Goal: Task Accomplishment & Management: Complete application form

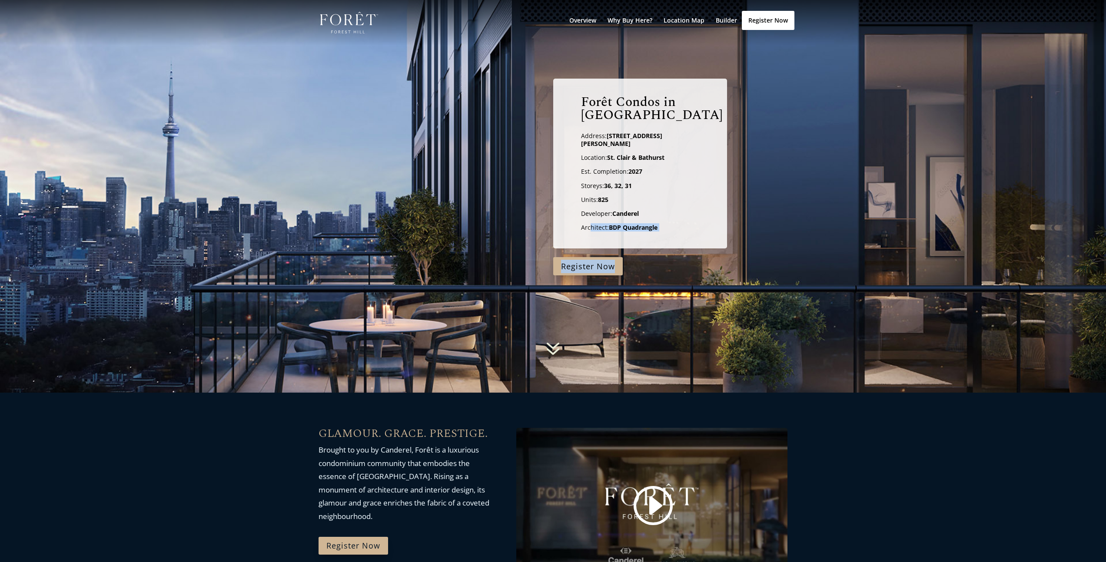
drag, startPoint x: 590, startPoint y: 223, endPoint x: 701, endPoint y: 250, distance: 113.6
click at [701, 250] on div "Forêt Condos in Forest Hill Address: 490 St. Clair West, Toronto Location: St. …" at bounding box center [553, 166] width 1106 height 218
click at [648, 225] on div "Forêt Condos in Forest Hill Address: 490 St. Clair West, Toronto Location: St. …" at bounding box center [640, 164] width 174 height 170
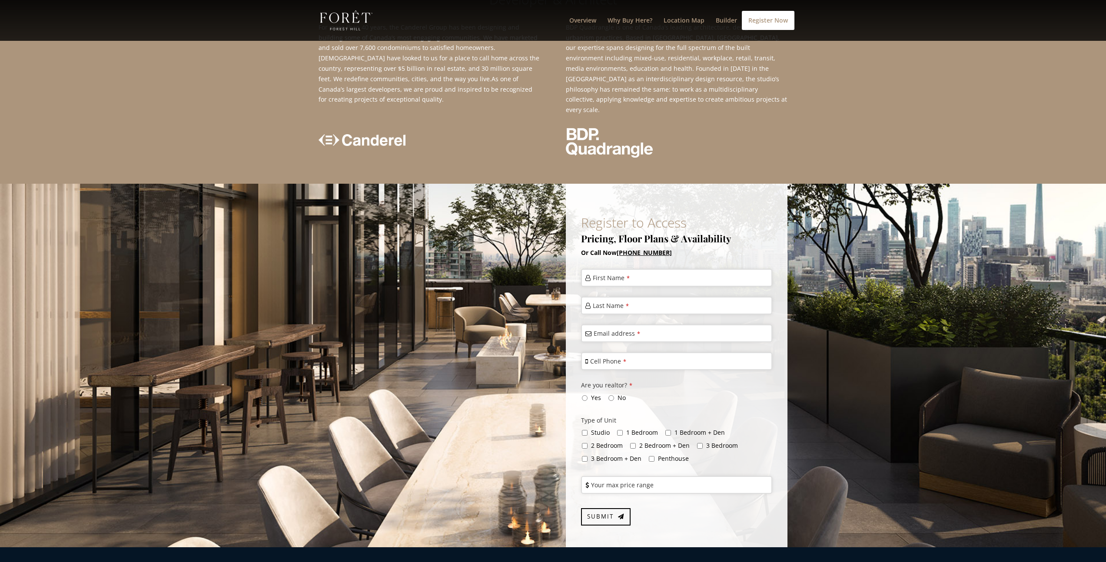
scroll to position [2110, 0]
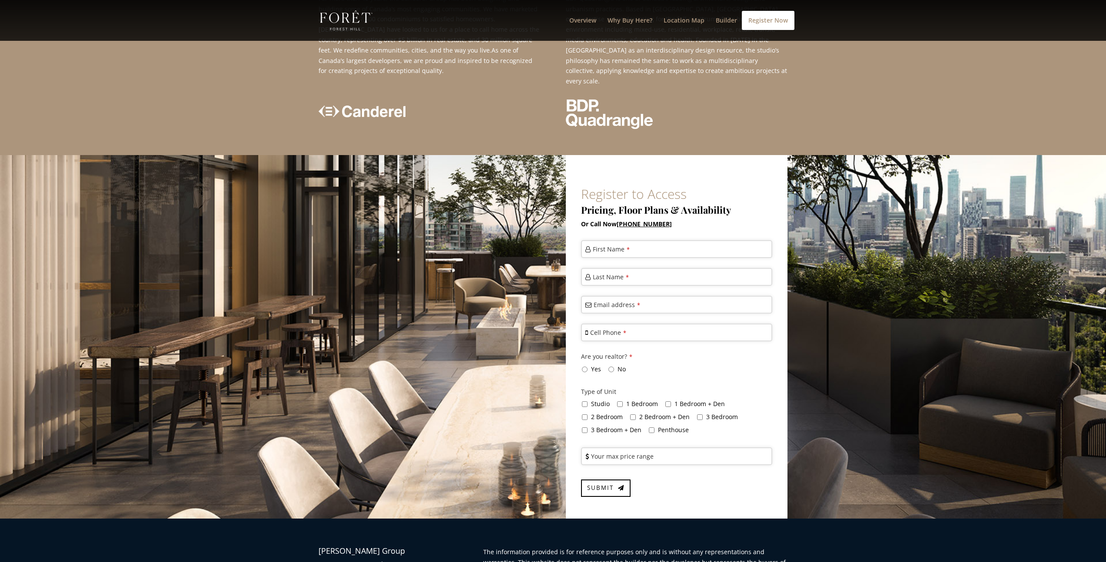
click at [599, 413] on span "2 Bedroom" at bounding box center [607, 417] width 32 height 8
click at [587, 414] on input "2 Bedroom" at bounding box center [585, 417] width 6 height 6
checkbox input "true"
click at [610, 367] on input "No" at bounding box center [611, 370] width 6 height 6
radio input "true"
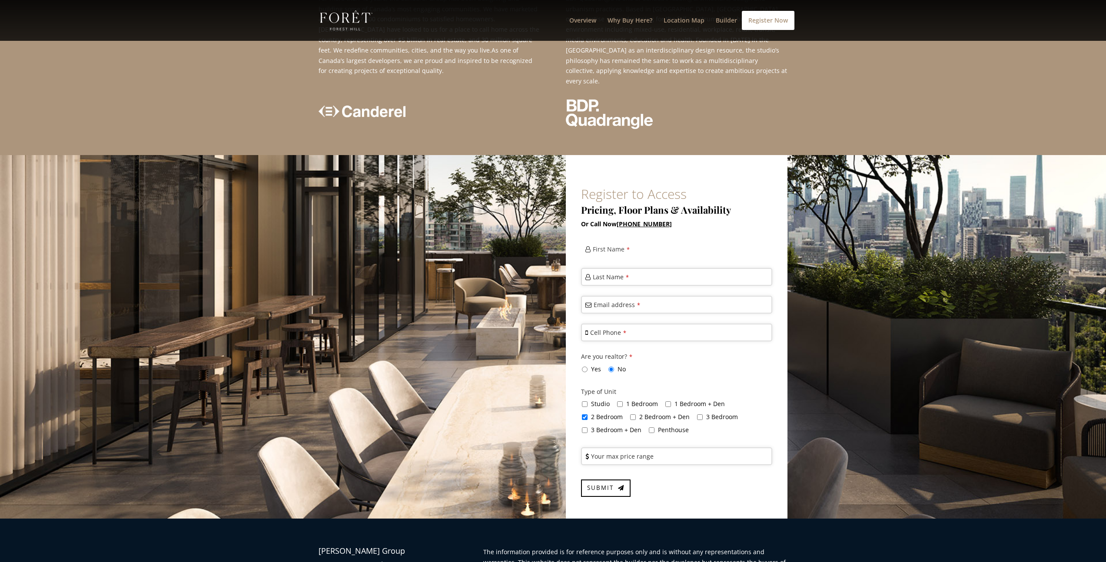
click at [610, 240] on input "First Name *" at bounding box center [676, 249] width 191 height 18
click at [618, 245] on label "First Name *" at bounding box center [611, 250] width 37 height 10
click at [618, 240] on input "First Name *" at bounding box center [676, 249] width 191 height 18
type input "isaac"
type input "belajio89@gmail.com"
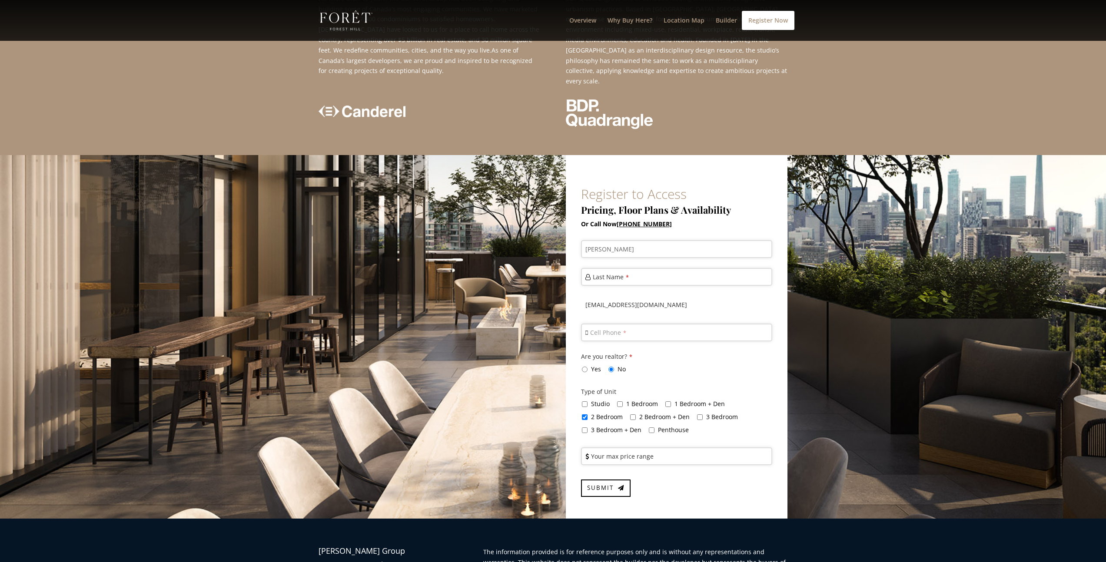
click at [608, 296] on input "belajio89@gmail.com" at bounding box center [676, 305] width 191 height 18
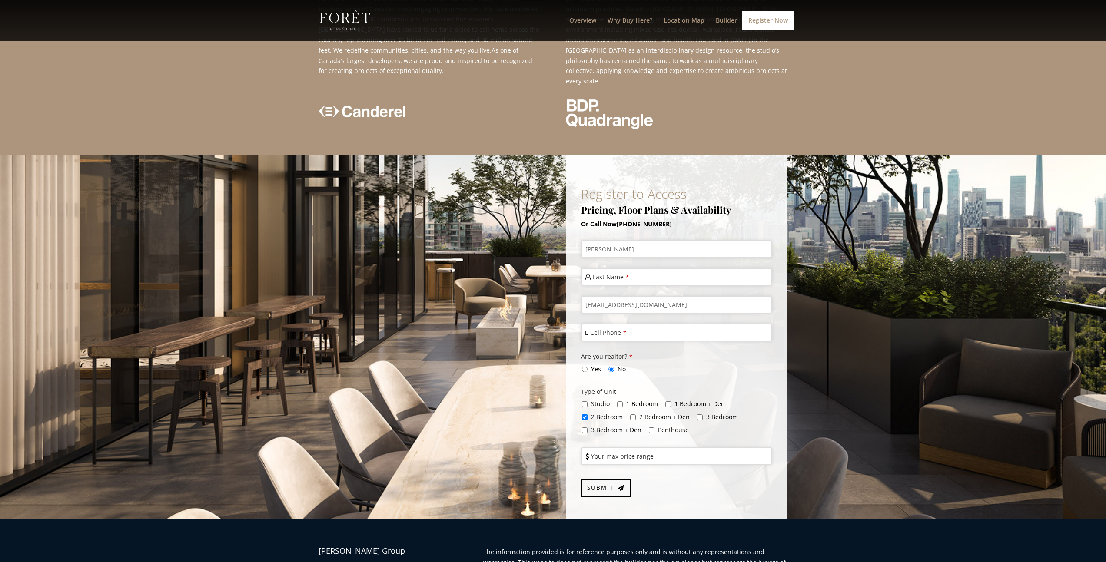
click at [516, 244] on div "Register to Access Pricing, Floor Plans & Availability Or Call Now (647) 699-20…" at bounding box center [552, 337] width 469 height 364
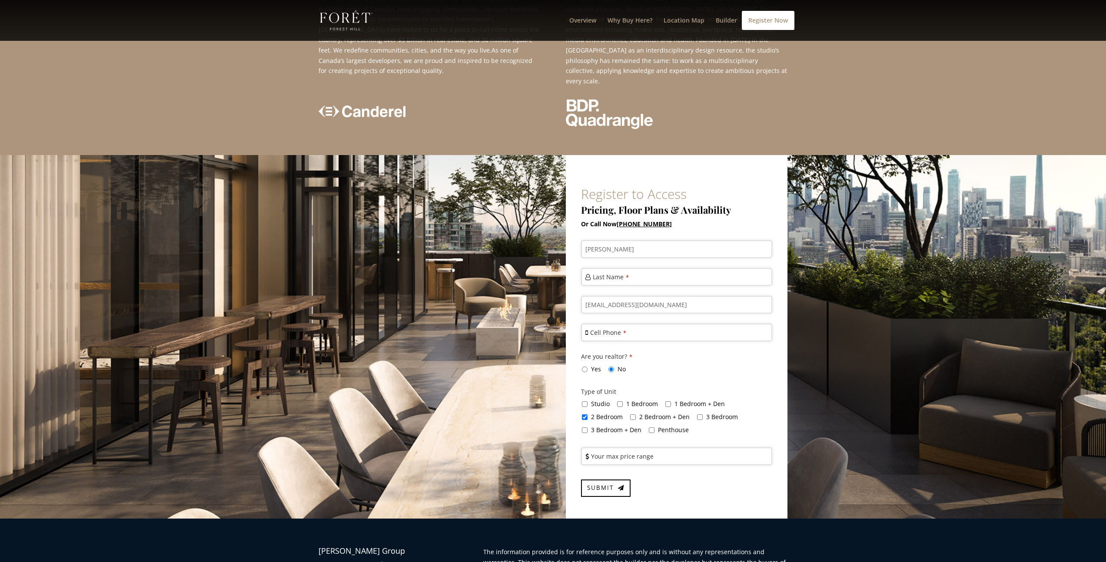
click at [614, 328] on label "Cell Phone *" at bounding box center [608, 333] width 36 height 10
click at [614, 324] on input "Cell Phone *" at bounding box center [676, 333] width 191 height 18
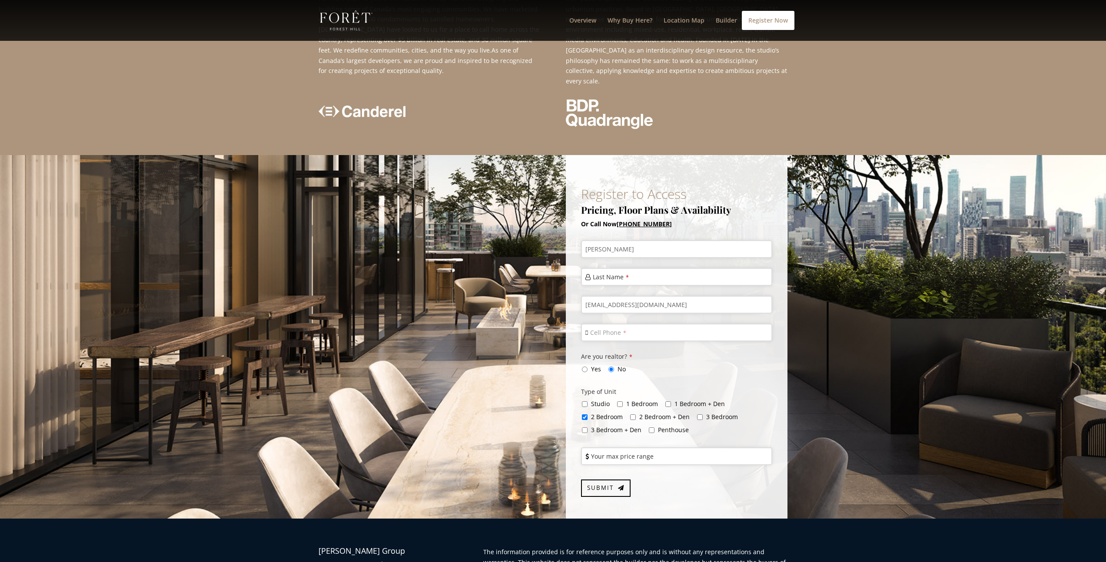
click at [835, 284] on div "Register to Access Pricing, Floor Plans & Availability Or Call Now (647) 699-20…" at bounding box center [553, 337] width 1106 height 364
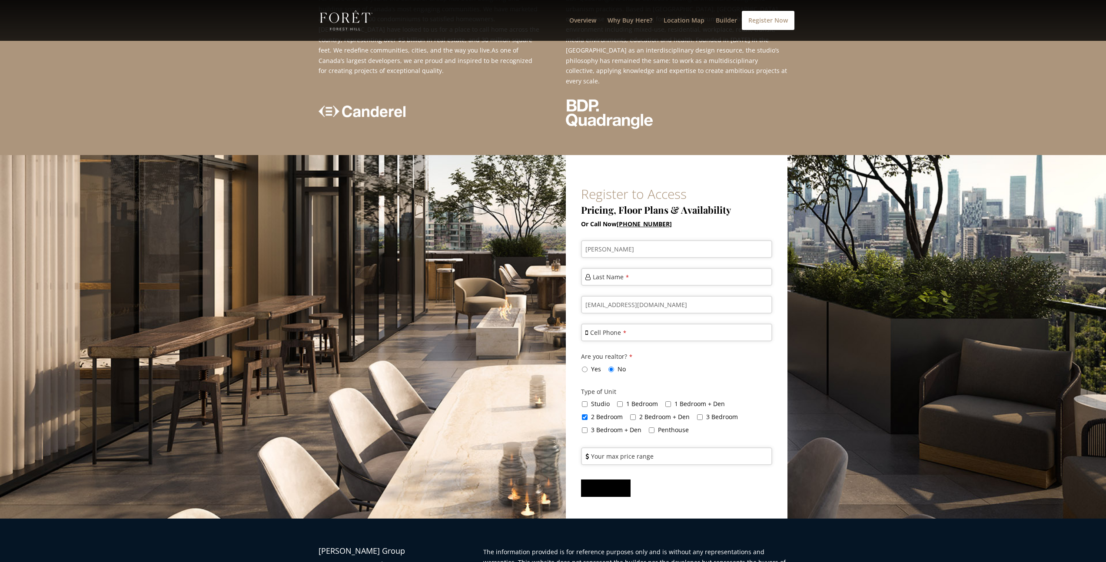
click at [610, 484] on span "Submit" at bounding box center [600, 488] width 26 height 8
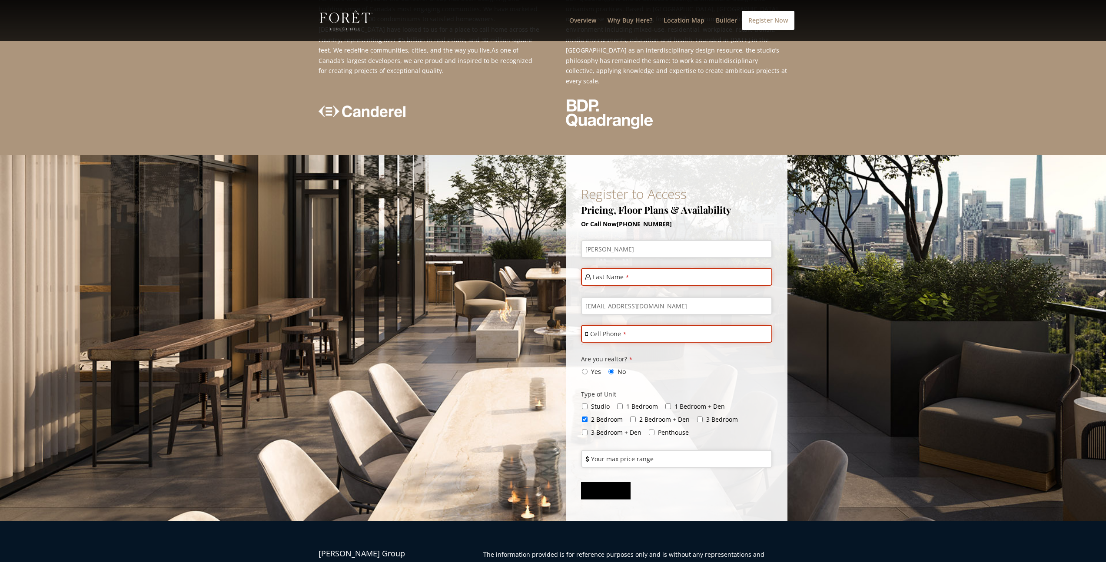
scroll to position [0, 0]
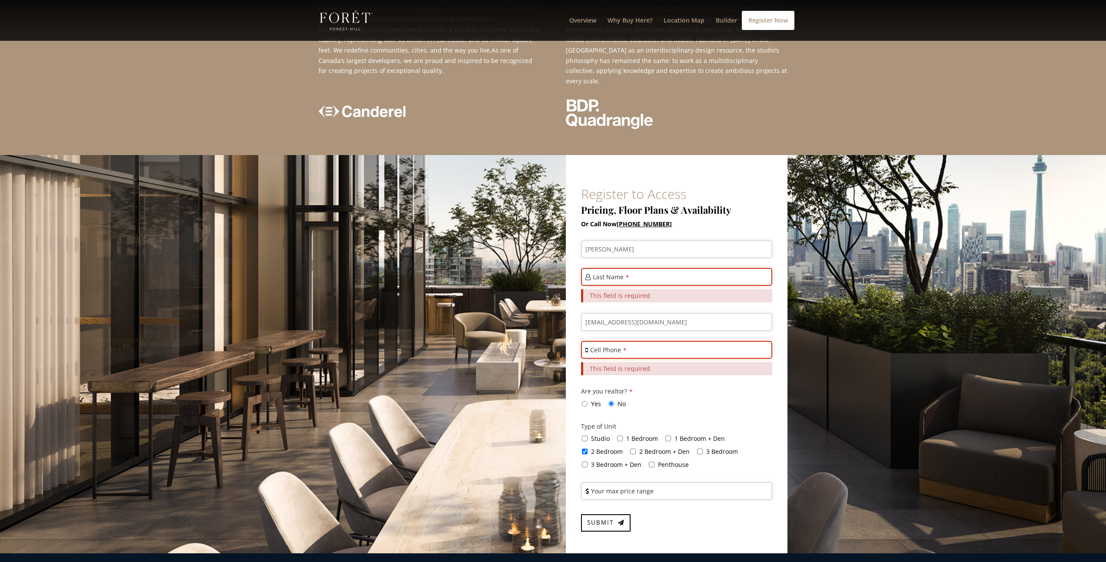
click at [605, 272] on label "Last Name *" at bounding box center [611, 277] width 36 height 10
click at [605, 268] on input "Last Name *" at bounding box center [676, 277] width 191 height 18
type input "2"
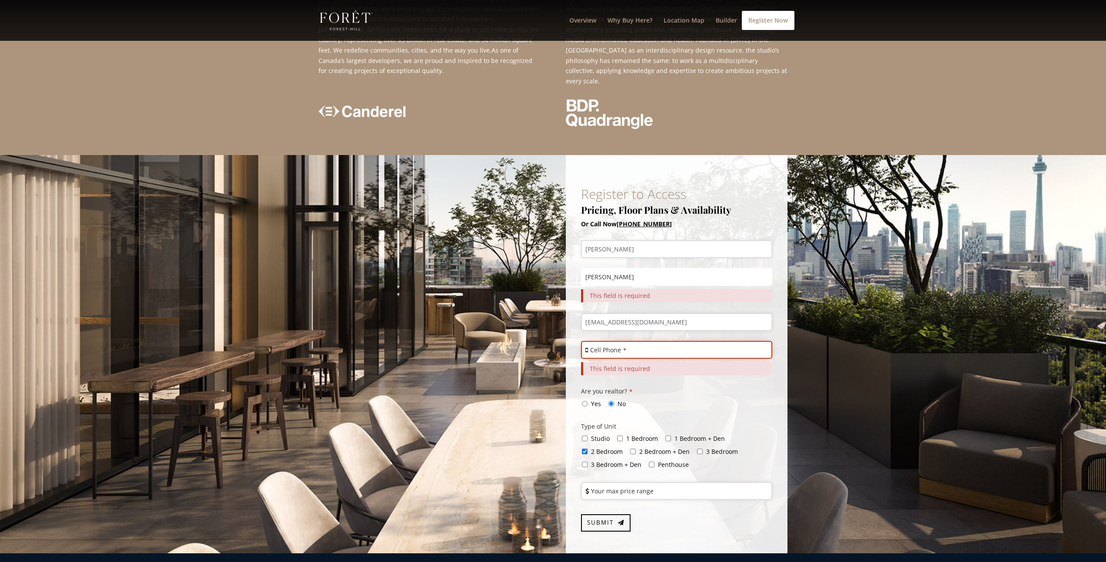
type input "spang"
click at [866, 326] on div "Register to Access Pricing, Floor Plans & Availability Or Call Now (647) 699-20…" at bounding box center [553, 354] width 1106 height 398
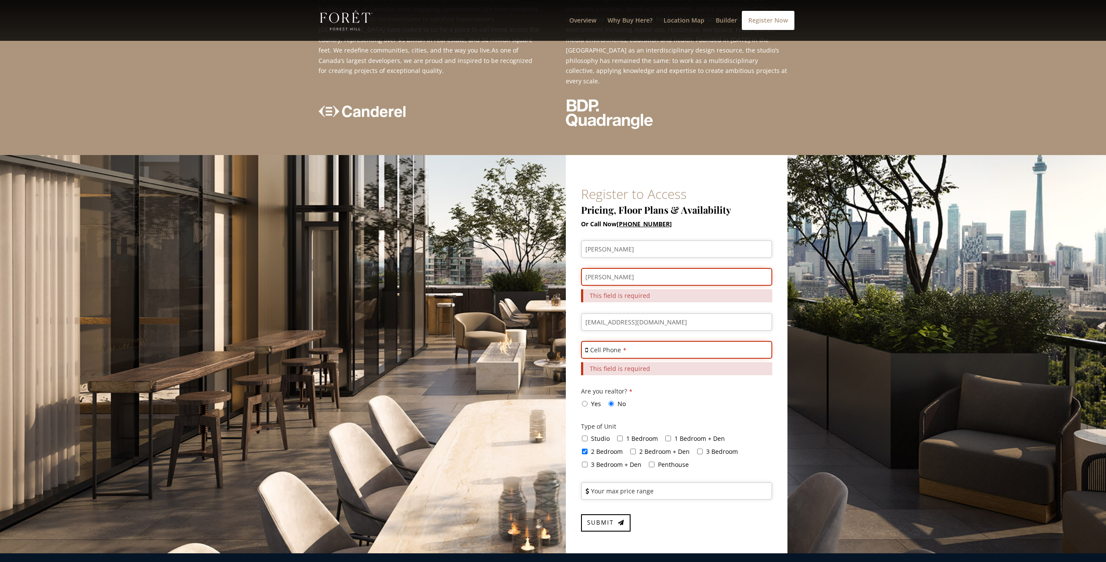
click at [610, 345] on label "Cell Phone *" at bounding box center [608, 350] width 36 height 10
click at [610, 341] on input "Cell Phone *" at bounding box center [676, 350] width 191 height 18
drag, startPoint x: 609, startPoint y: 279, endPoint x: 599, endPoint y: 278, distance: 10.9
click at [599, 341] on input "41654878541" at bounding box center [676, 350] width 191 height 18
type input "4164878541"
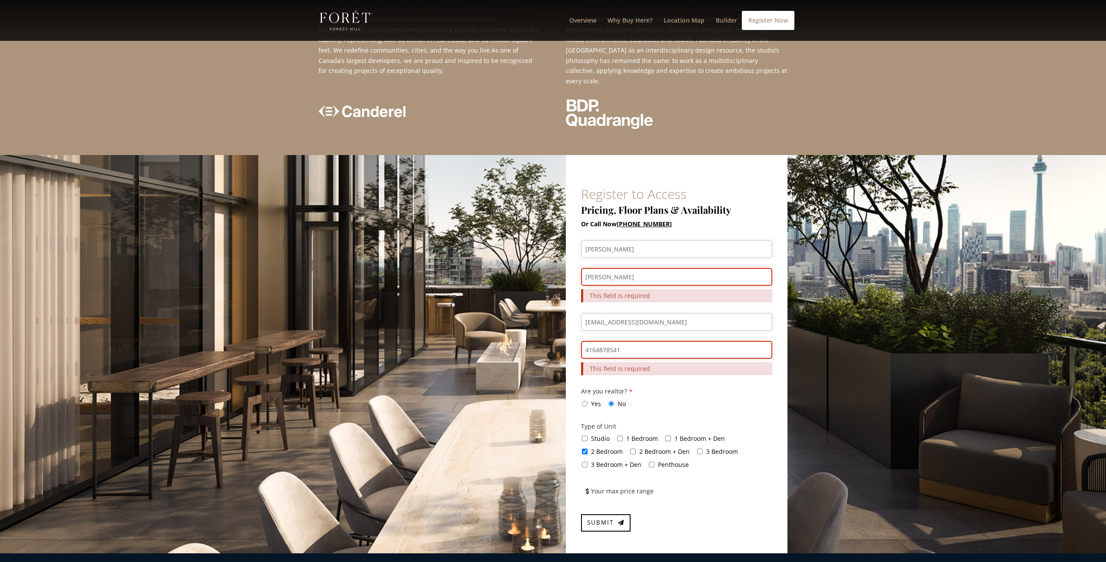
click at [602, 482] on input "Your max price range" at bounding box center [676, 491] width 191 height 18
type input "900000"
click at [606, 514] on button "Submit" at bounding box center [606, 522] width 50 height 17
